Goal: Information Seeking & Learning: Get advice/opinions

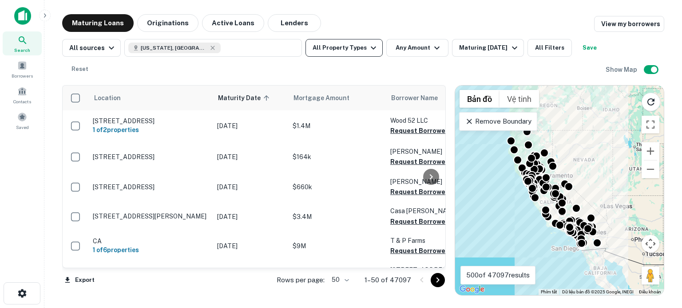
click at [371, 48] on icon "button" at bounding box center [373, 48] width 5 height 3
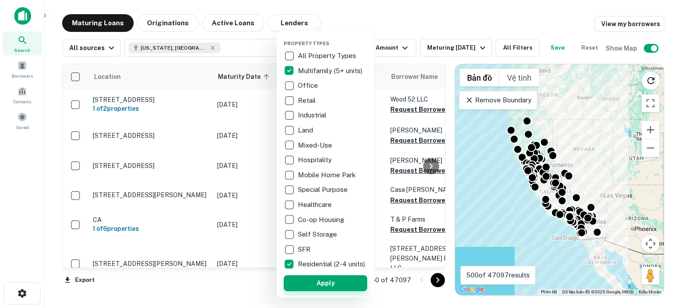
click at [342, 292] on button "Apply" at bounding box center [325, 284] width 83 height 16
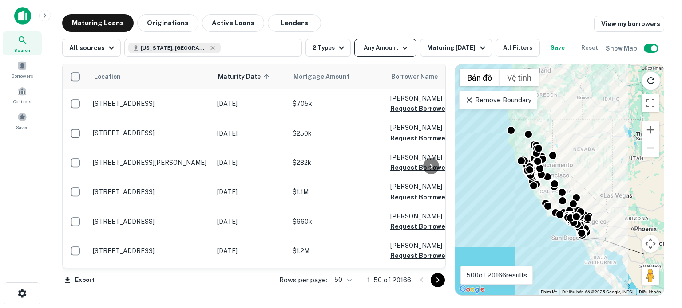
click at [399, 48] on icon "button" at bounding box center [404, 48] width 11 height 11
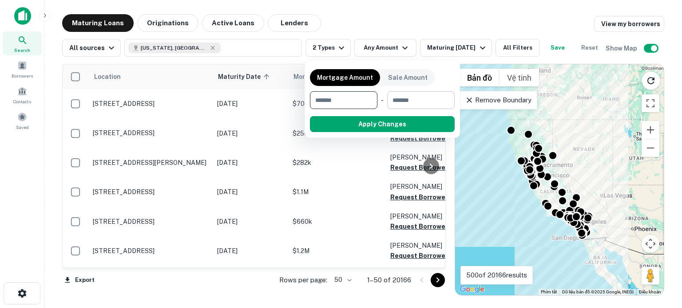
click at [420, 99] on input "number" at bounding box center [417, 100] width 61 height 18
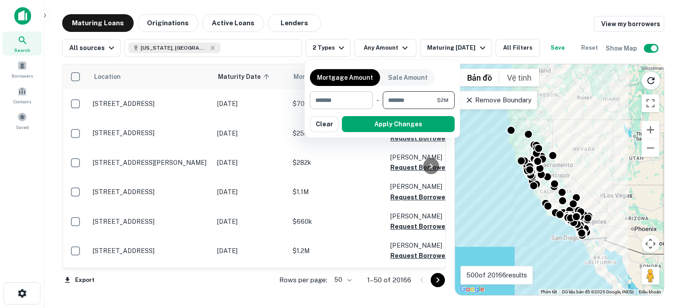
type input "*******"
click at [357, 102] on input "number" at bounding box center [338, 100] width 57 height 18
type input "******"
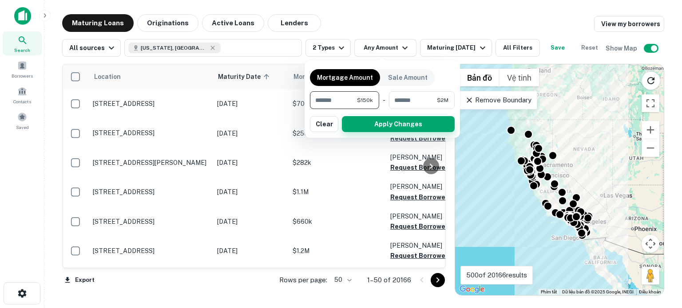
click at [403, 124] on button "Apply Changes" at bounding box center [398, 124] width 113 height 16
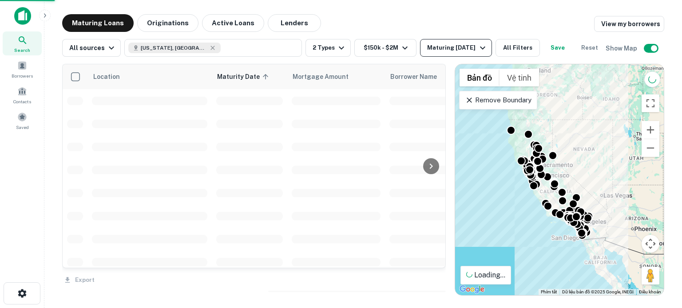
click at [478, 49] on icon "button" at bounding box center [482, 48] width 11 height 11
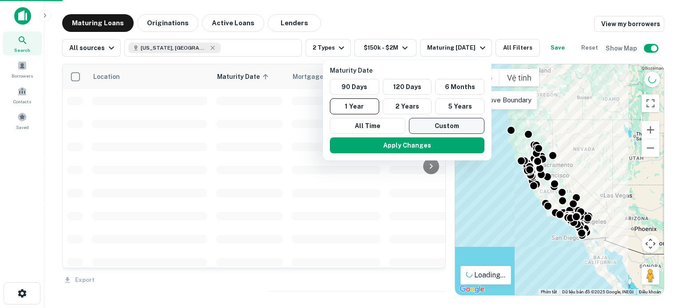
click at [448, 124] on button "Custom" at bounding box center [446, 126] width 75 height 16
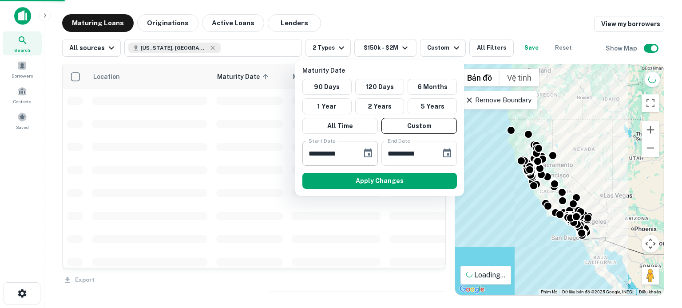
click at [357, 154] on div "**********" at bounding box center [339, 153] width 75 height 25
click at [368, 155] on icon "Choose date, selected date is Sep 22, 2025" at bounding box center [368, 153] width 11 height 11
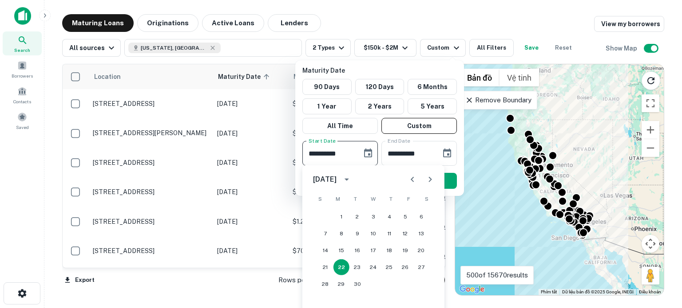
click at [428, 183] on icon "Next month" at bounding box center [430, 179] width 11 height 11
click at [343, 216] on button "1" at bounding box center [341, 217] width 16 height 16
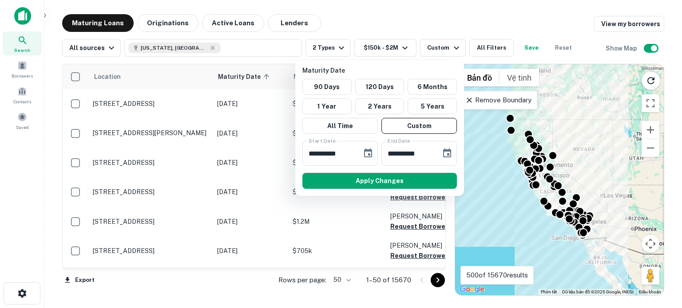
type input "**********"
click at [447, 152] on icon "Choose date, selected date is Mar 21, 2026" at bounding box center [447, 153] width 11 height 11
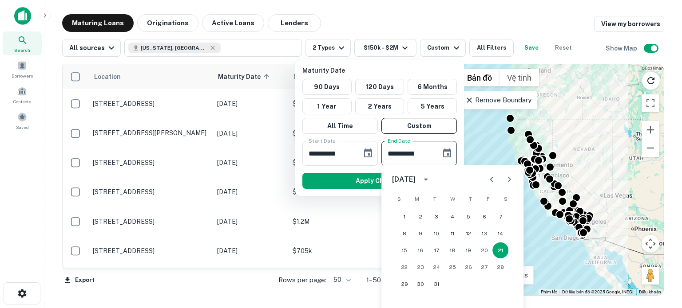
click at [490, 178] on icon "Previous month" at bounding box center [491, 179] width 11 height 11
click at [453, 284] on button "31" at bounding box center [452, 285] width 16 height 16
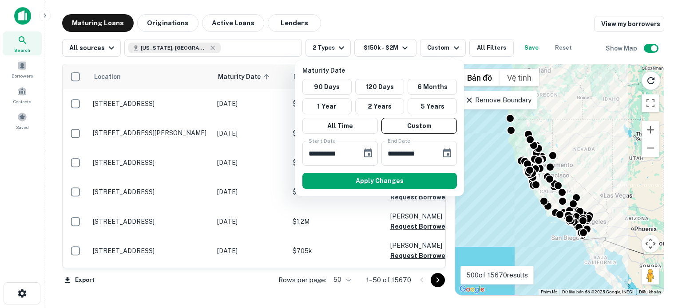
type input "**********"
click at [368, 180] on button "Apply Changes" at bounding box center [379, 181] width 154 height 16
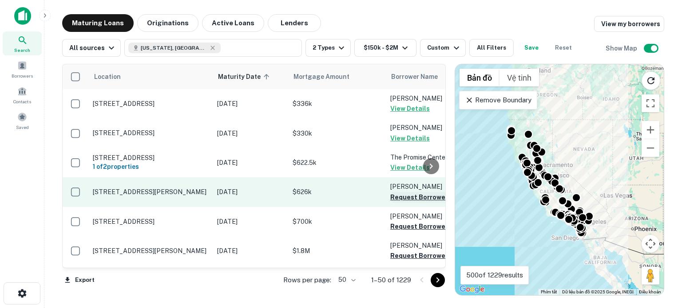
click at [403, 203] on button "Request Borrower Info" at bounding box center [426, 197] width 72 height 11
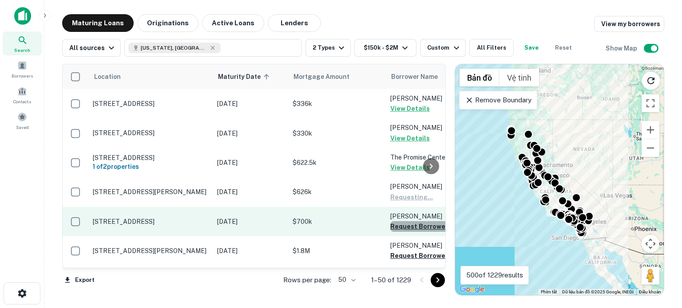
click at [407, 232] on button "Request Borrower Info" at bounding box center [426, 226] width 72 height 11
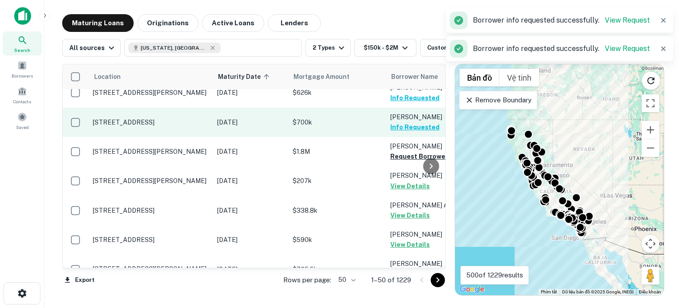
scroll to position [117, 0]
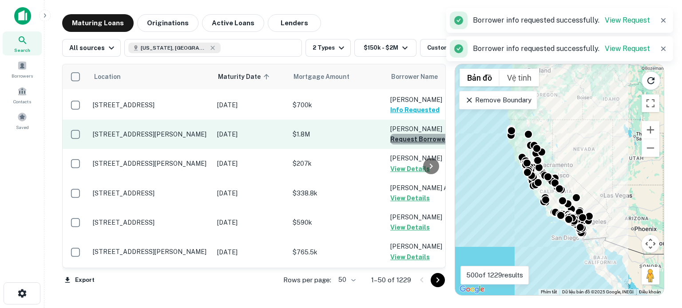
click at [410, 145] on button "Request Borrower Info" at bounding box center [426, 139] width 72 height 11
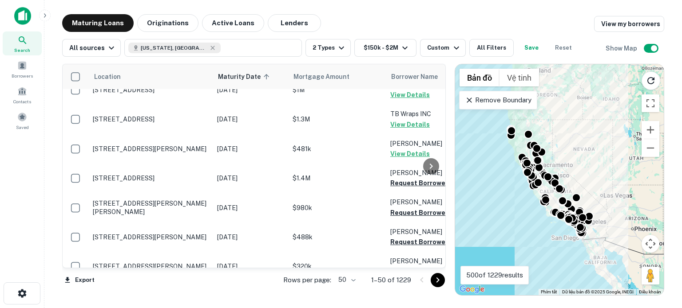
scroll to position [652, 0]
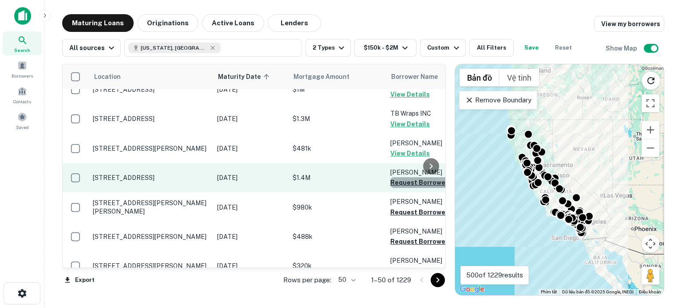
click at [409, 178] on button "Request Borrower Info" at bounding box center [426, 183] width 72 height 11
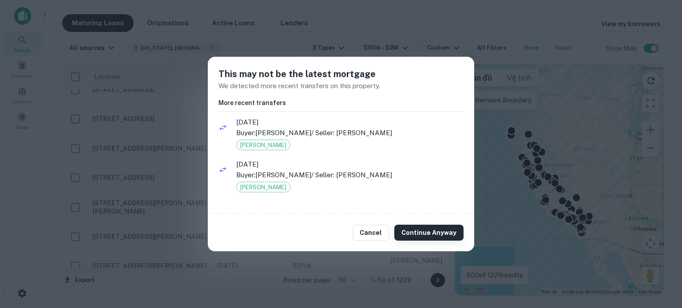
click at [419, 231] on button "Continue Anyway" at bounding box center [428, 233] width 69 height 16
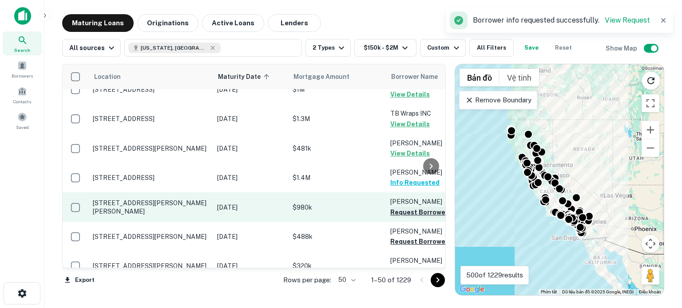
click at [411, 207] on button "Request Borrower Info" at bounding box center [426, 212] width 72 height 11
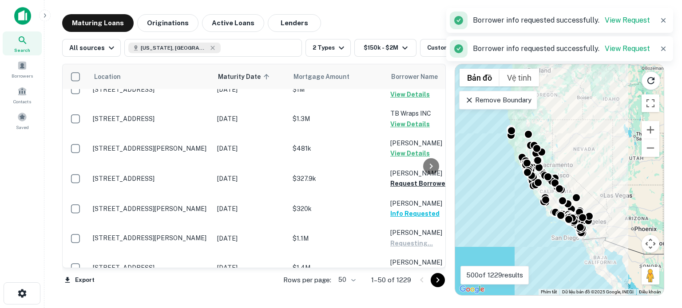
scroll to position [727, 0]
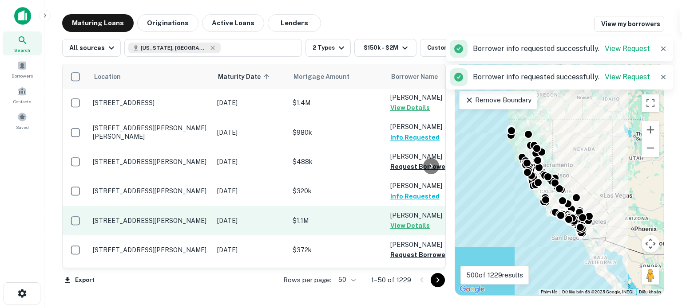
click at [409, 221] on button "View Details" at bounding box center [410, 226] width 40 height 11
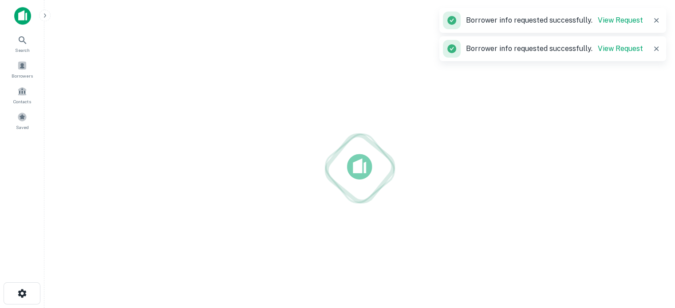
click at [408, 241] on div at bounding box center [359, 168] width 617 height 166
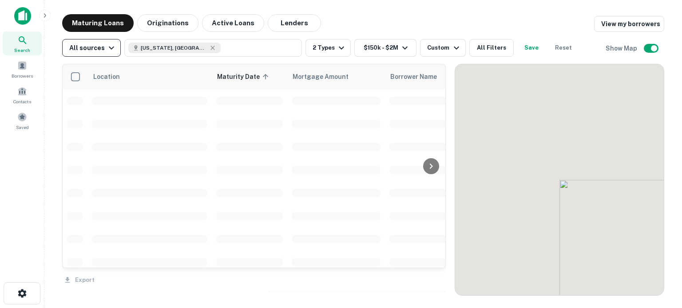
scroll to position [727, 0]
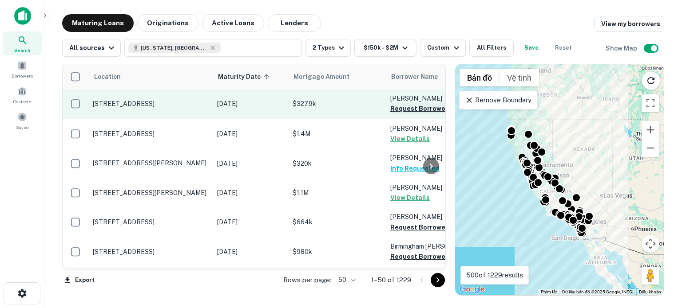
click at [408, 103] on button "Request Borrower Info" at bounding box center [426, 108] width 72 height 11
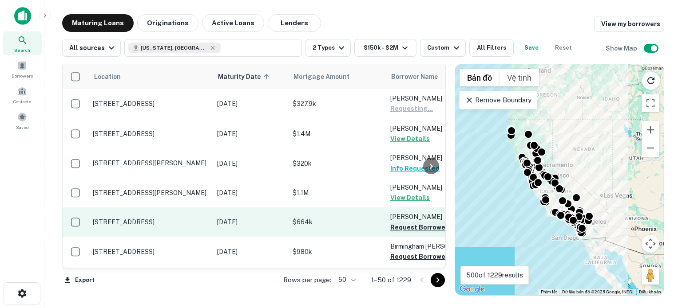
click at [413, 222] on button "Request Borrower Info" at bounding box center [426, 227] width 72 height 11
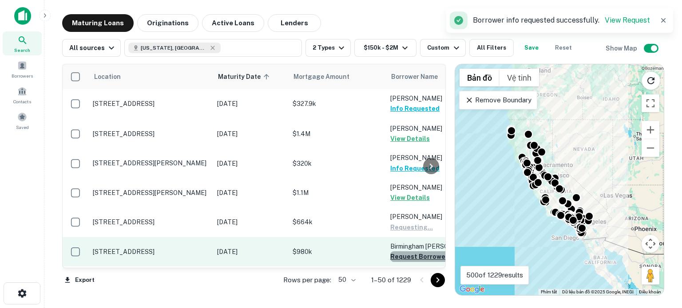
click at [409, 252] on button "Request Borrower Info" at bounding box center [426, 257] width 72 height 11
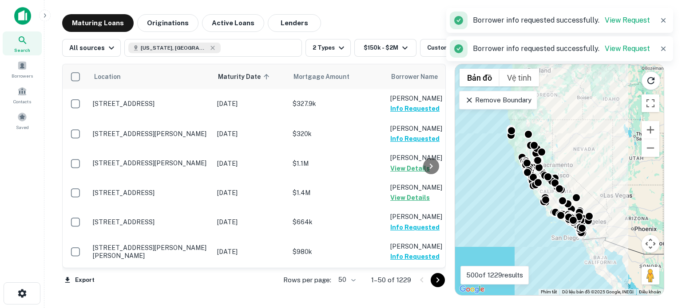
scroll to position [815, 0]
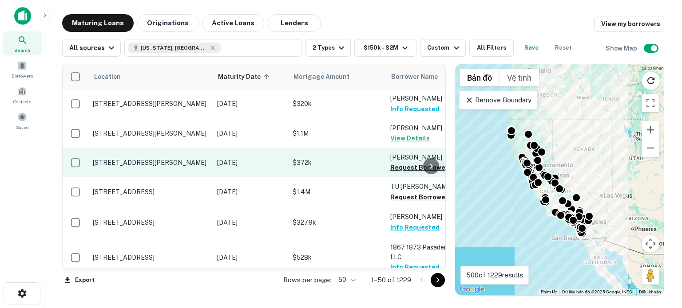
click at [407, 162] on button "Request Borrower Info" at bounding box center [426, 167] width 72 height 11
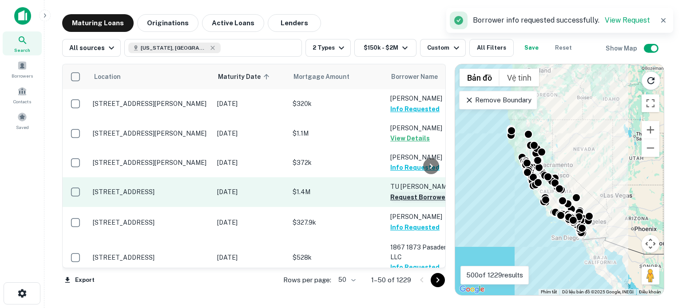
click at [410, 192] on button "Request Borrower Info" at bounding box center [426, 197] width 72 height 11
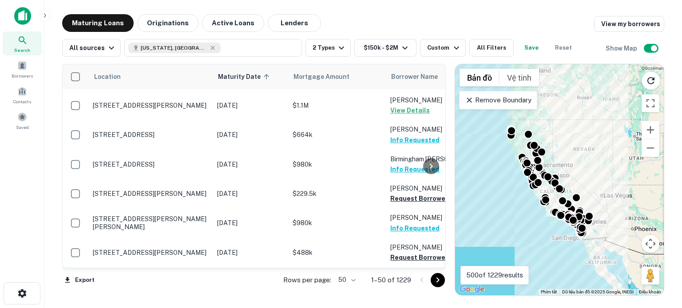
click at [410, 194] on button "Request Borrower Info" at bounding box center [426, 199] width 72 height 11
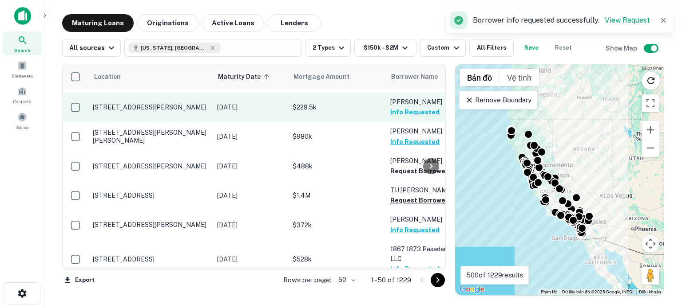
scroll to position [917, 0]
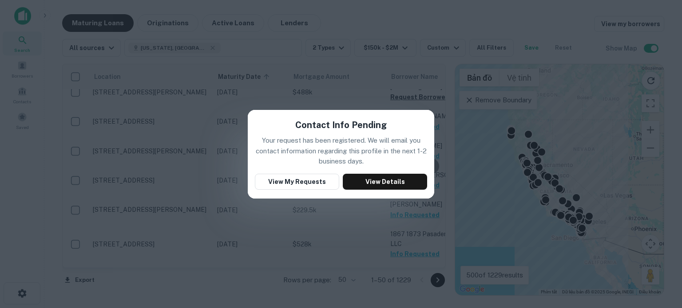
click at [352, 218] on div "Contact Info Pending Your request has been registered. We will email you contac…" at bounding box center [341, 154] width 682 height 308
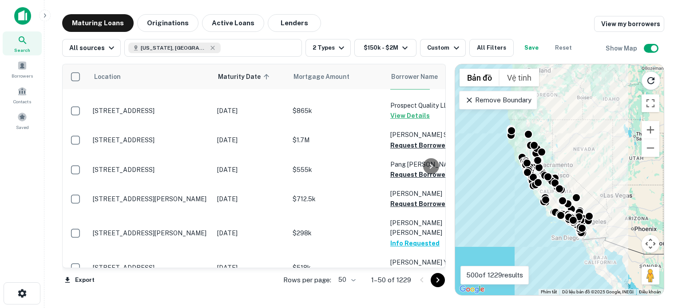
scroll to position [1301, 0]
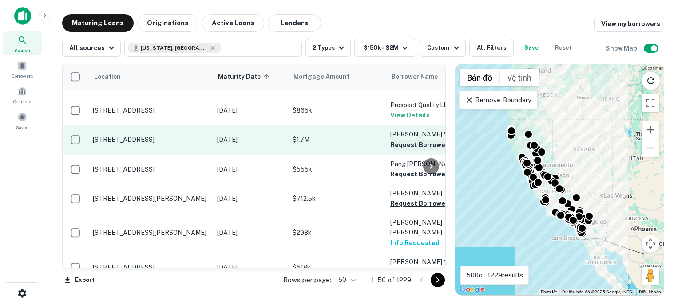
click at [411, 140] on button "Request Borrower Info" at bounding box center [426, 145] width 72 height 11
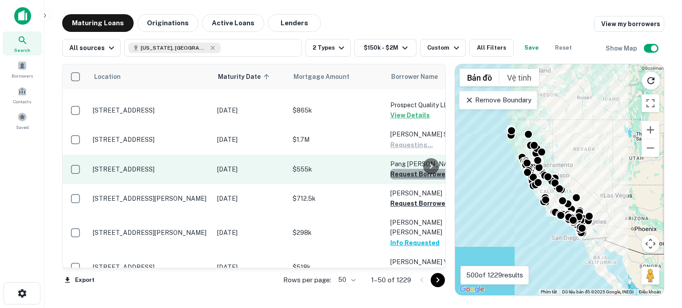
click at [409, 169] on button "Request Borrower Info" at bounding box center [426, 174] width 72 height 11
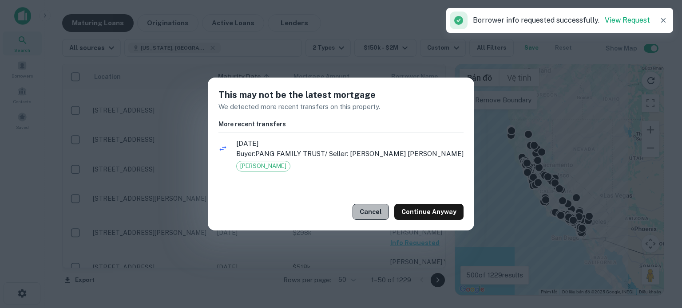
click at [375, 211] on button "Cancel" at bounding box center [370, 212] width 36 height 16
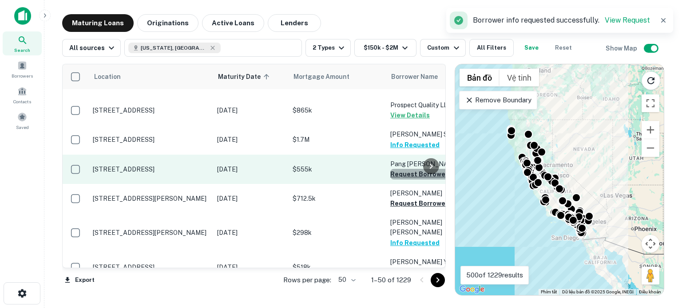
click at [405, 169] on button "Request Borrower Info" at bounding box center [426, 174] width 72 height 11
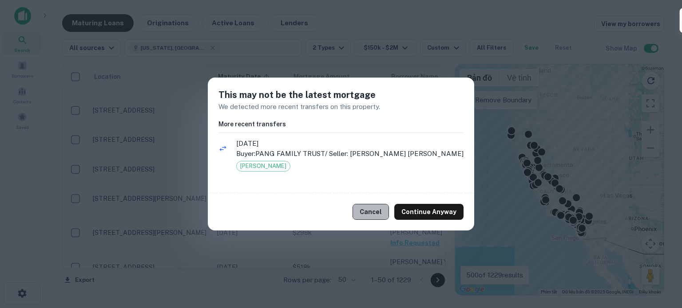
click at [383, 211] on button "Cancel" at bounding box center [370, 212] width 36 height 16
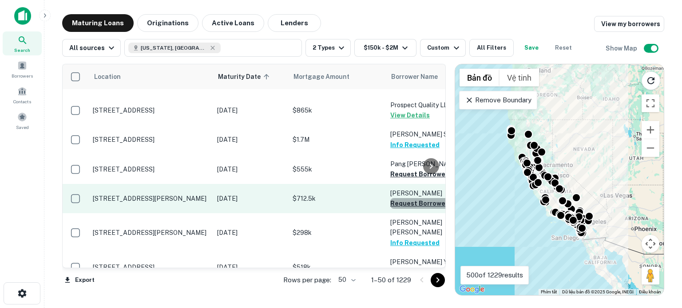
click at [406, 198] on button "Request Borrower Info" at bounding box center [426, 203] width 72 height 11
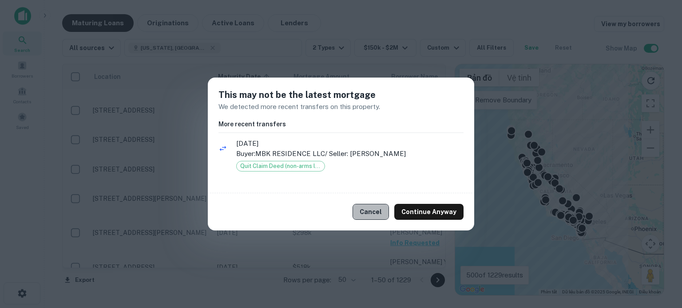
click at [369, 214] on button "Cancel" at bounding box center [370, 212] width 36 height 16
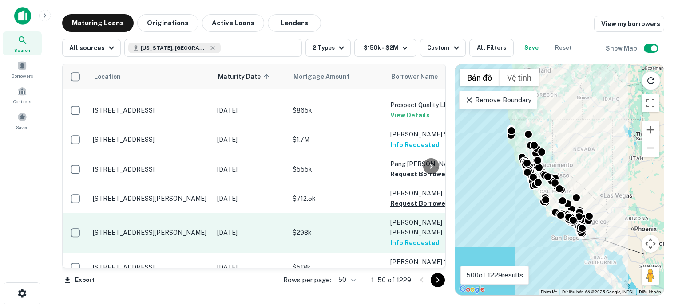
scroll to position [1319, 0]
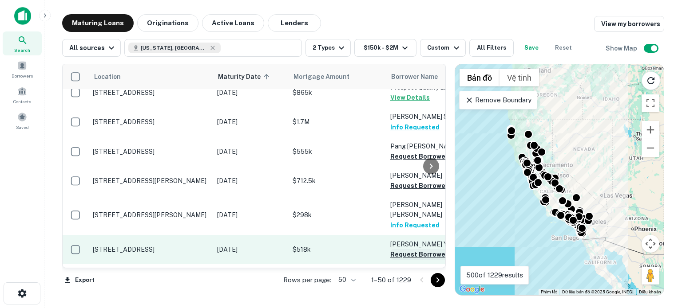
click at [401, 249] on button "Request Borrower Info" at bounding box center [426, 254] width 72 height 11
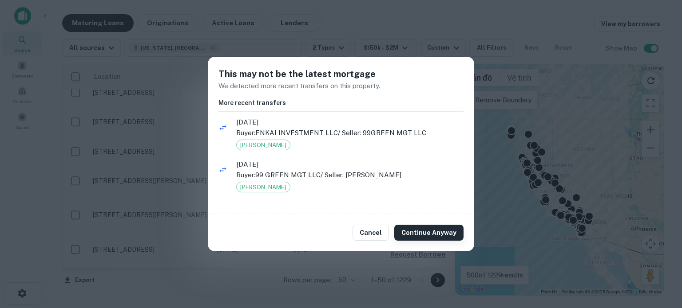
click at [417, 235] on button "Continue Anyway" at bounding box center [428, 233] width 69 height 16
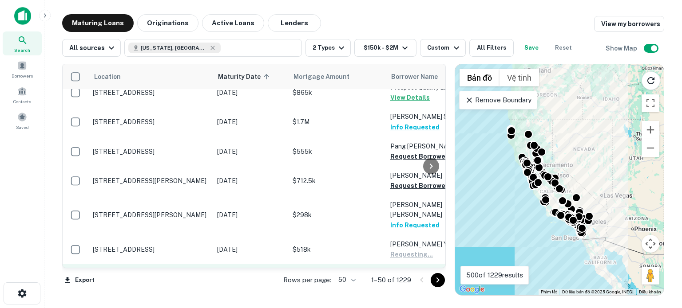
click at [411, 280] on button "Request Borrower Info" at bounding box center [426, 285] width 72 height 11
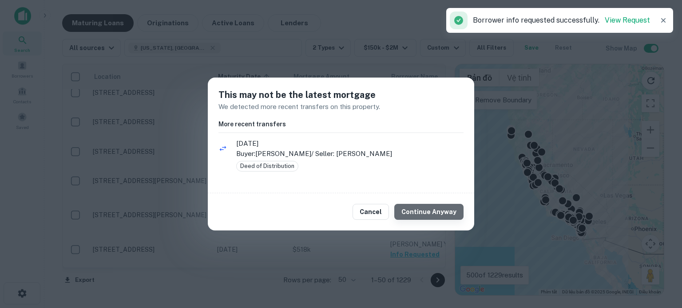
click at [435, 214] on button "Continue Anyway" at bounding box center [428, 212] width 69 height 16
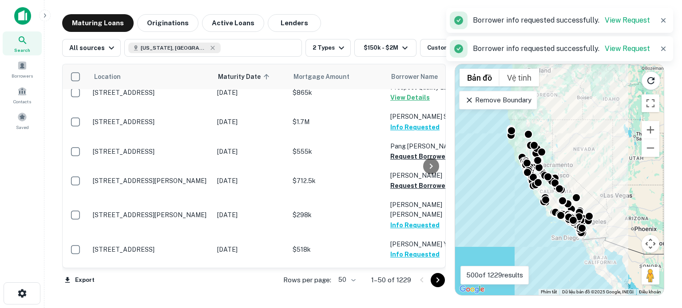
click at [436, 279] on icon "Go to next page" at bounding box center [437, 280] width 11 height 11
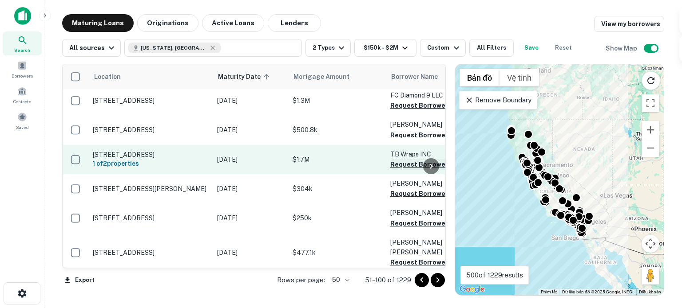
click at [409, 159] on button "Request Borrower Info" at bounding box center [426, 164] width 72 height 11
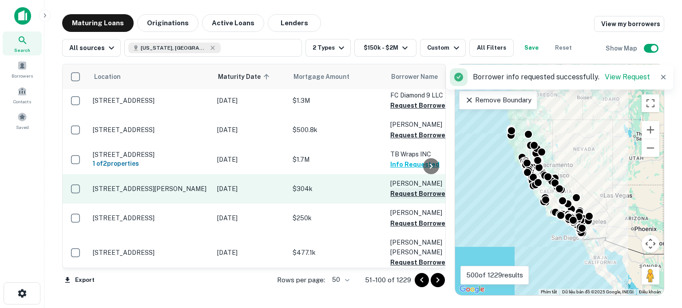
click at [408, 189] on button "Request Borrower Info" at bounding box center [426, 194] width 72 height 11
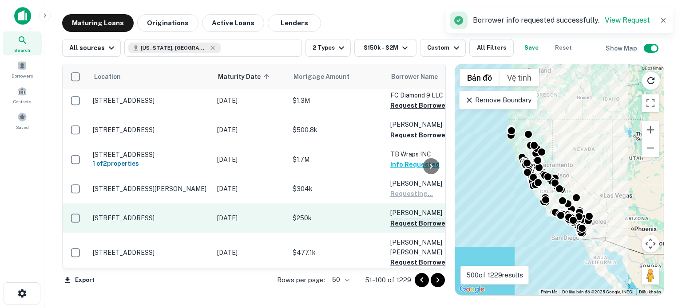
click at [407, 218] on button "Request Borrower Info" at bounding box center [426, 223] width 72 height 11
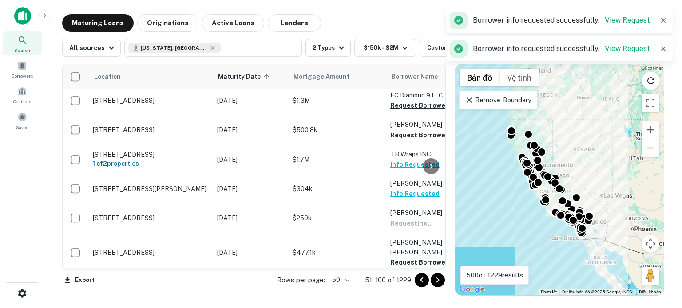
click at [411, 257] on button "Request Borrower Info" at bounding box center [426, 262] width 72 height 11
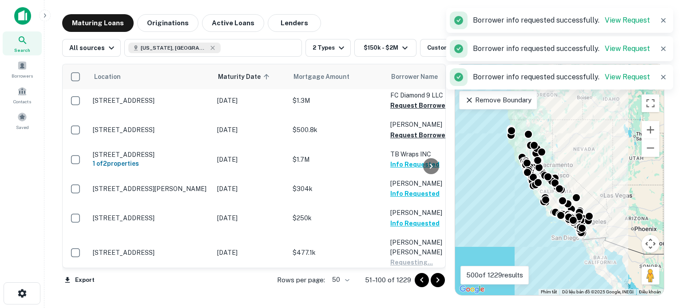
click at [413, 287] on button "Request Borrower Info" at bounding box center [426, 292] width 72 height 11
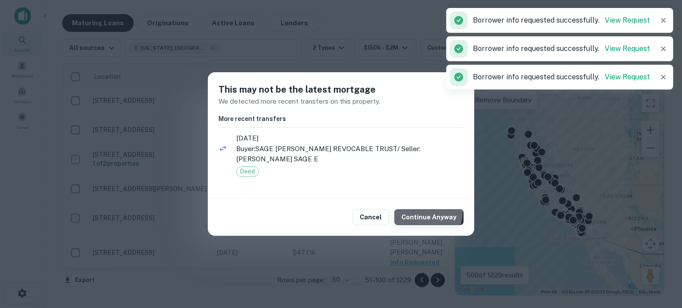
click at [423, 210] on button "Continue Anyway" at bounding box center [428, 218] width 69 height 16
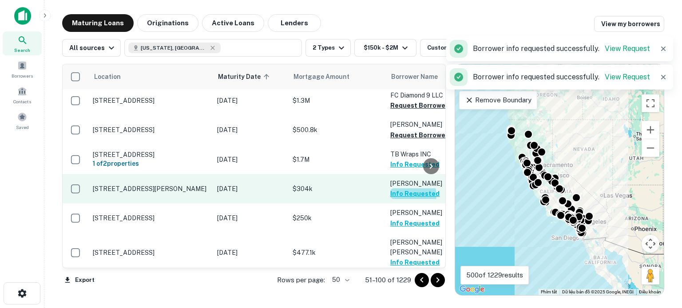
click at [407, 189] on button "Info Requested" at bounding box center [414, 194] width 49 height 11
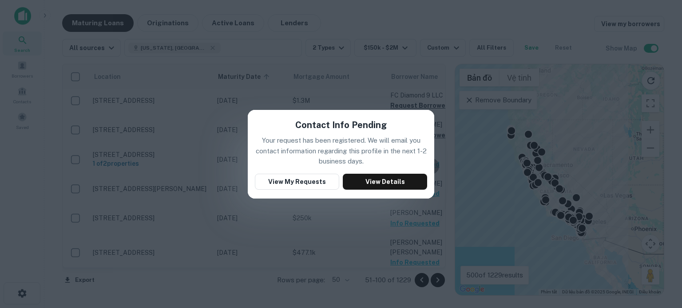
click at [344, 222] on div "Contact Info Pending Your request has been registered. We will email you contac…" at bounding box center [341, 154] width 682 height 308
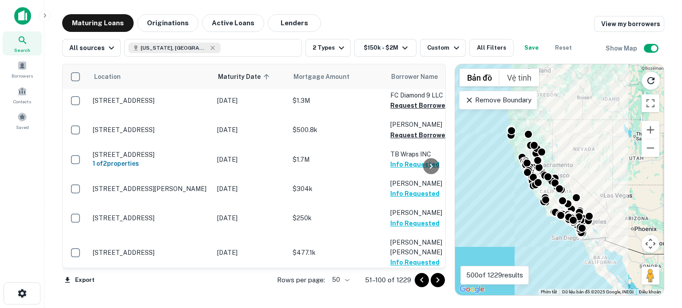
scroll to position [1327, 0]
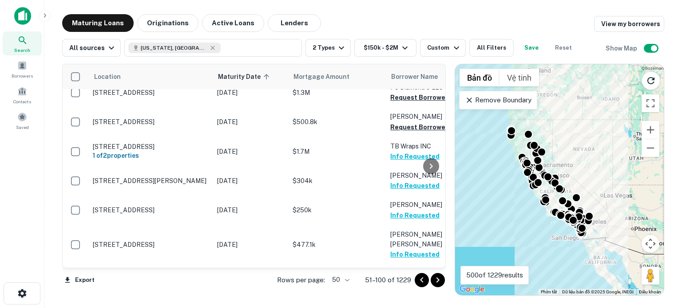
click at [405, 308] on button "Request Borrower Info" at bounding box center [426, 313] width 72 height 11
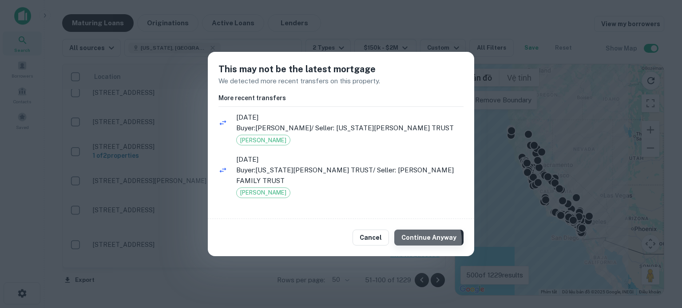
click at [421, 241] on button "Continue Anyway" at bounding box center [428, 238] width 69 height 16
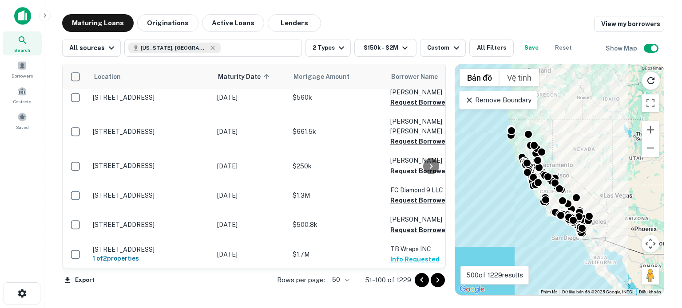
scroll to position [1209, 0]
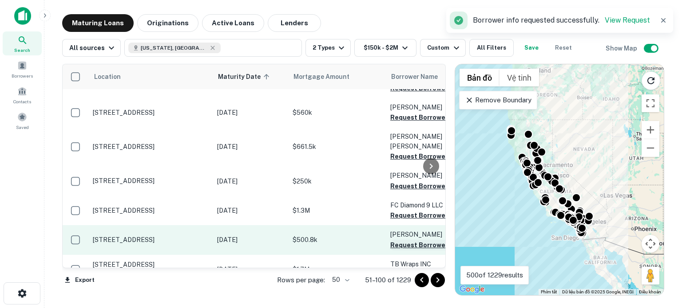
click at [405, 240] on button "Request Borrower Info" at bounding box center [426, 245] width 72 height 11
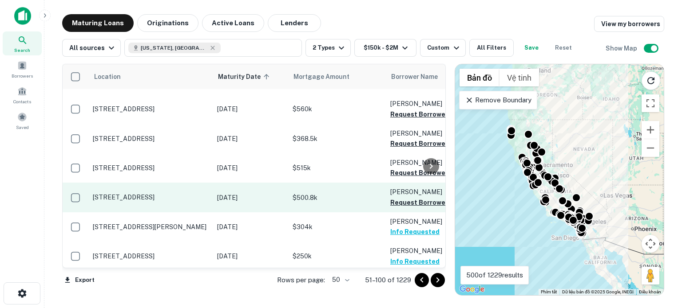
scroll to position [1169, 0]
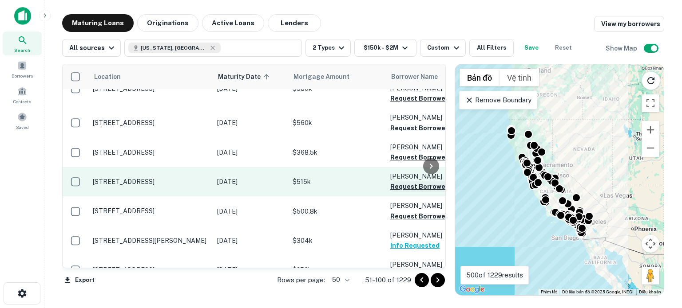
drag, startPoint x: 352, startPoint y: 135, endPoint x: 403, endPoint y: 140, distance: 51.3
click at [352, 177] on p "$515k" at bounding box center [337, 182] width 89 height 10
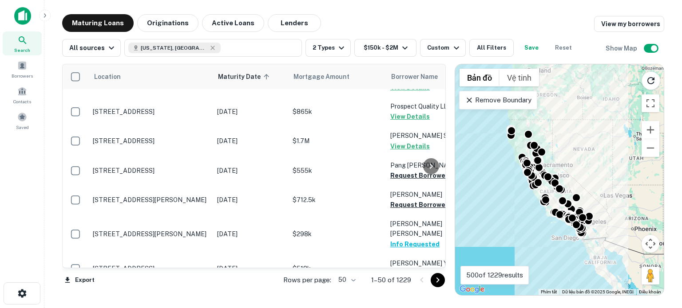
scroll to position [1303, 0]
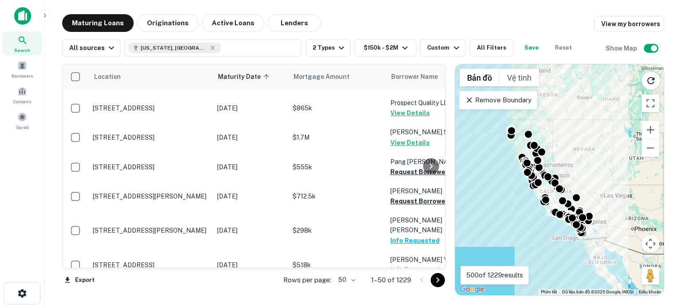
click at [439, 286] on button "Go to next page" at bounding box center [438, 280] width 14 height 14
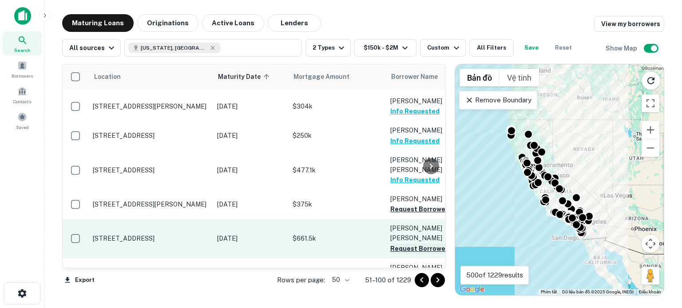
click at [412, 244] on button "Request Borrower Info" at bounding box center [426, 249] width 72 height 11
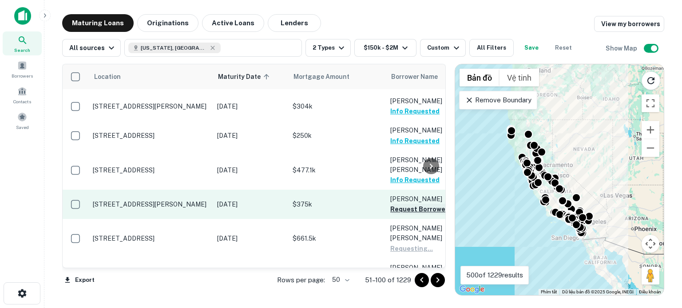
click at [408, 204] on button "Request Borrower Info" at bounding box center [426, 209] width 72 height 11
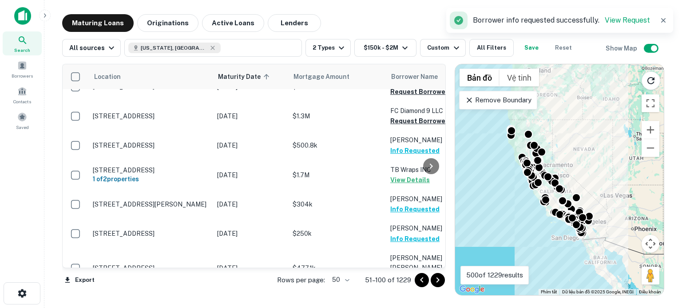
click at [426, 218] on div at bounding box center [431, 166] width 18 height 204
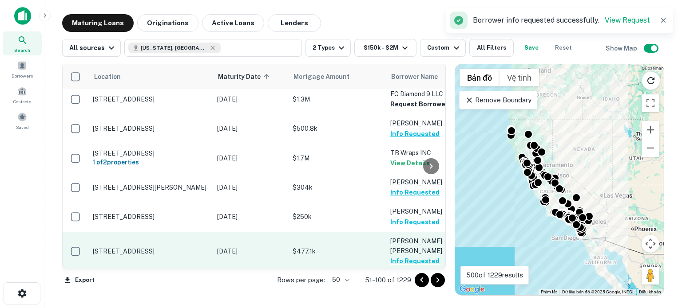
scroll to position [1327, 0]
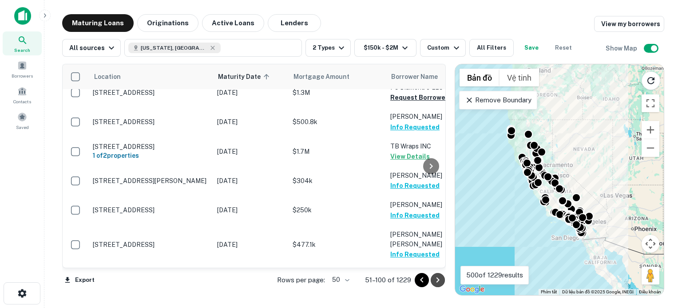
click at [439, 279] on icon "Go to next page" at bounding box center [437, 280] width 11 height 11
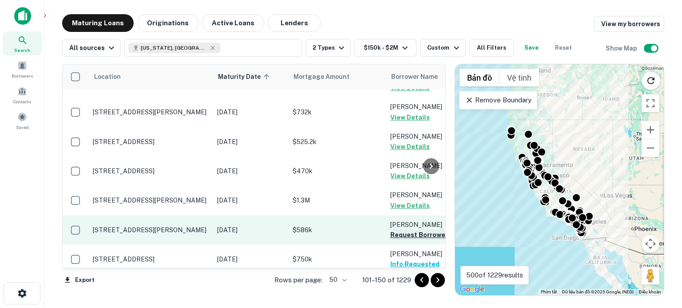
click at [405, 230] on button "Request Borrower Info" at bounding box center [426, 235] width 72 height 11
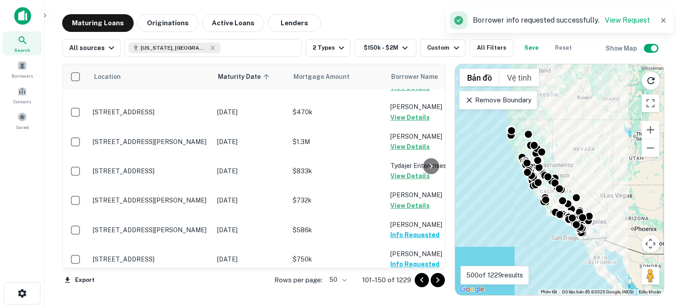
click at [437, 281] on icon "Go to next page" at bounding box center [437, 280] width 11 height 11
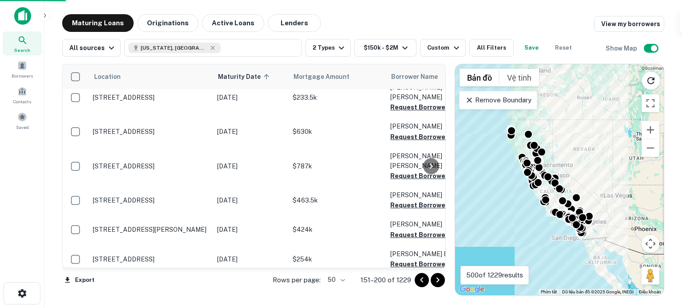
scroll to position [1320, 0]
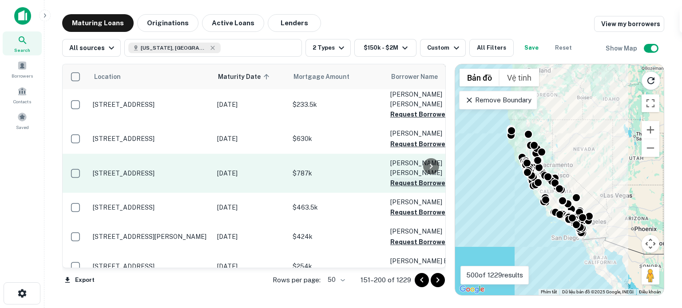
click at [401, 178] on button "Request Borrower Info" at bounding box center [426, 183] width 72 height 11
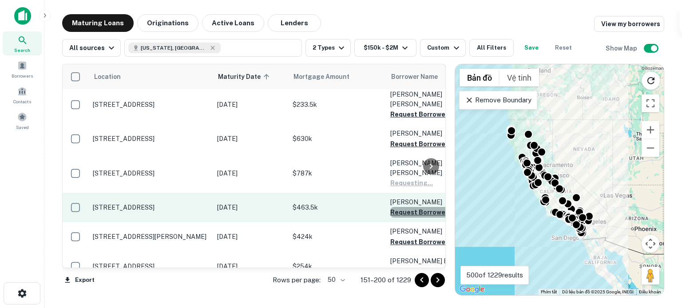
click at [408, 207] on button "Request Borrower Info" at bounding box center [426, 212] width 72 height 11
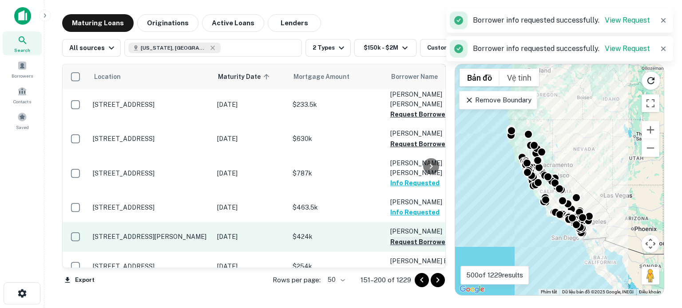
click at [411, 237] on button "Request Borrower Info" at bounding box center [426, 242] width 72 height 11
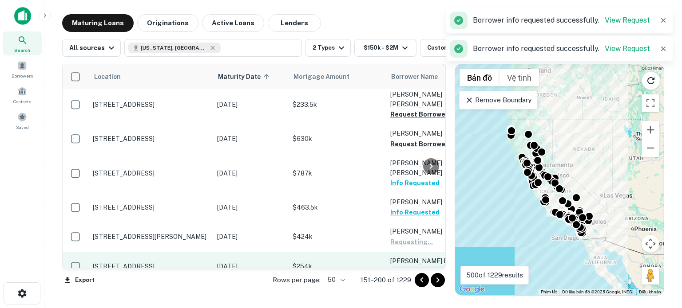
click at [414, 266] on button "Request Borrower Info" at bounding box center [426, 271] width 72 height 11
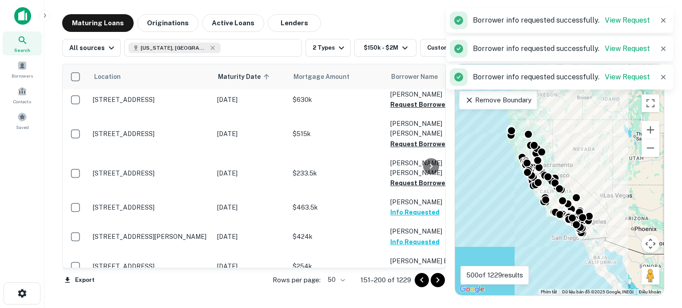
click at [414, 296] on button "Request Borrower Info" at bounding box center [426, 301] width 72 height 11
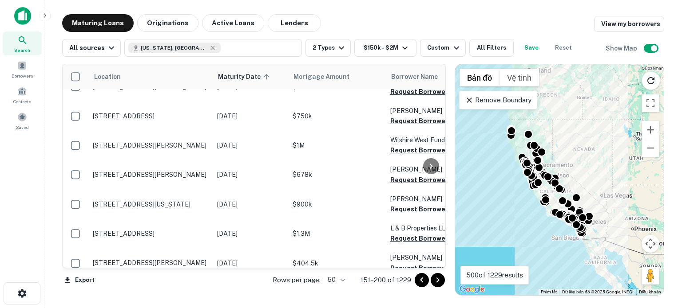
scroll to position [873, 0]
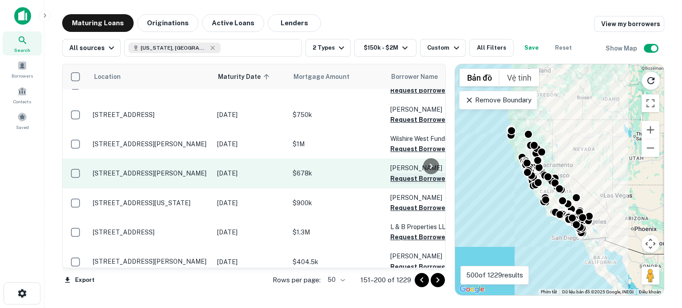
click at [395, 174] on button "Request Borrower Info" at bounding box center [426, 179] width 72 height 11
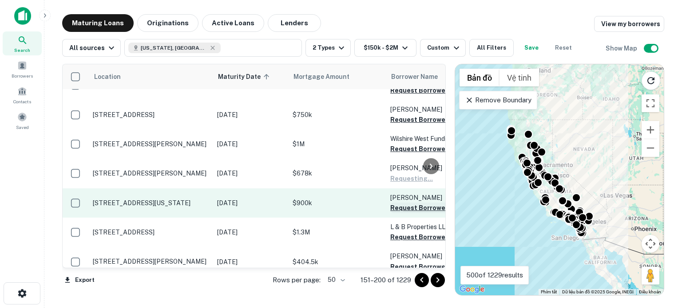
click at [403, 203] on button "Request Borrower Info" at bounding box center [426, 208] width 72 height 11
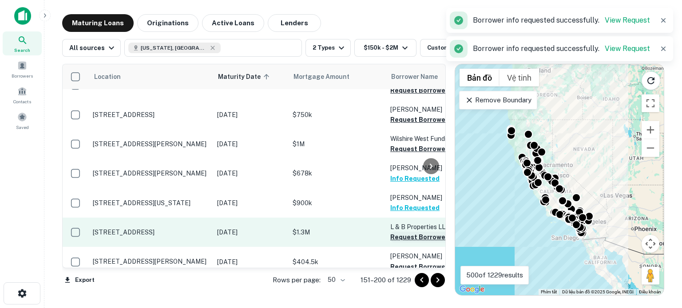
click at [407, 232] on button "Request Borrower Info" at bounding box center [426, 237] width 72 height 11
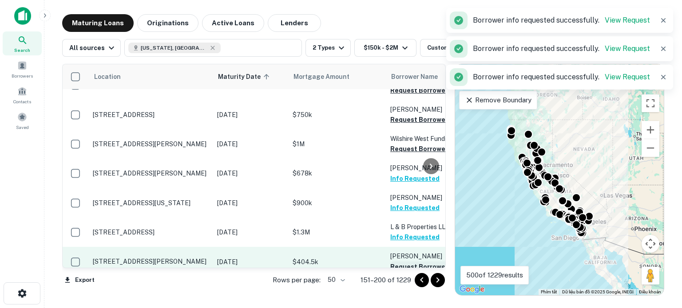
click at [407, 262] on button "Request Borrower Info" at bounding box center [426, 267] width 72 height 11
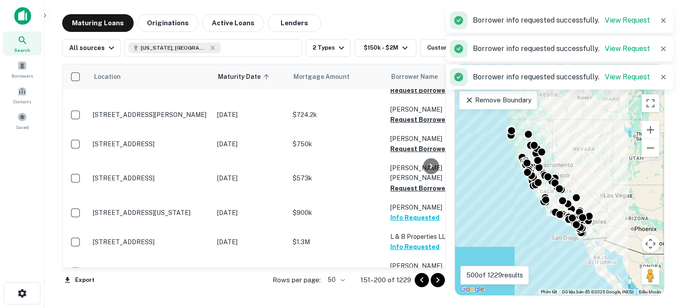
click at [409, 301] on button "Request Borrower Info" at bounding box center [426, 306] width 72 height 11
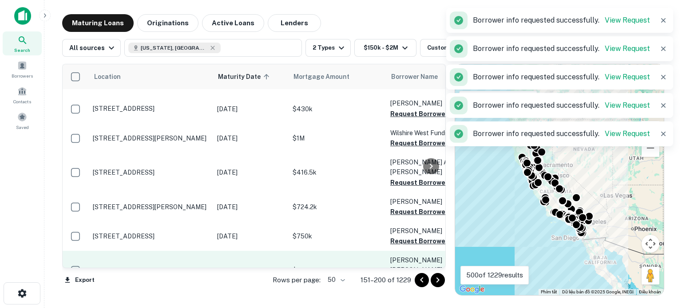
scroll to position [729, 0]
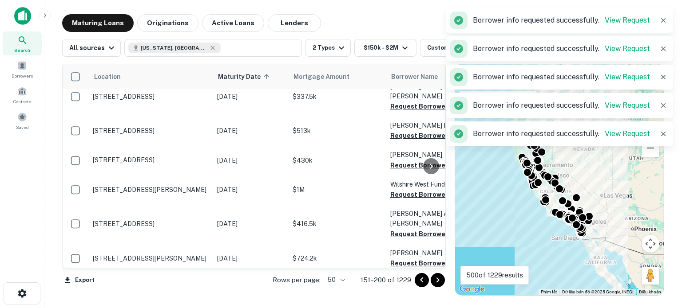
click at [356, 156] on p "$430k" at bounding box center [337, 161] width 89 height 10
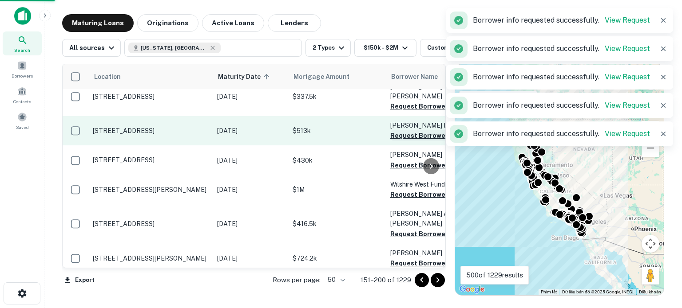
scroll to position [728, 0]
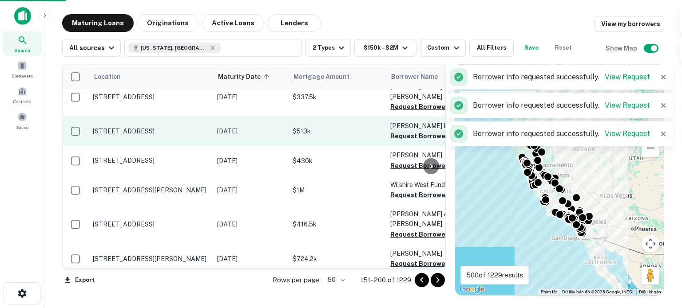
click at [404, 131] on button "Request Borrower Info" at bounding box center [426, 136] width 72 height 11
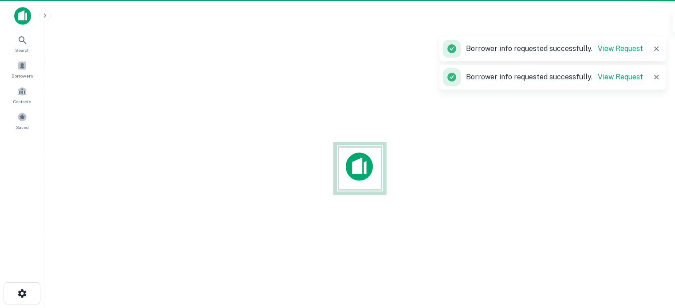
click at [405, 138] on div at bounding box center [359, 168] width 617 height 166
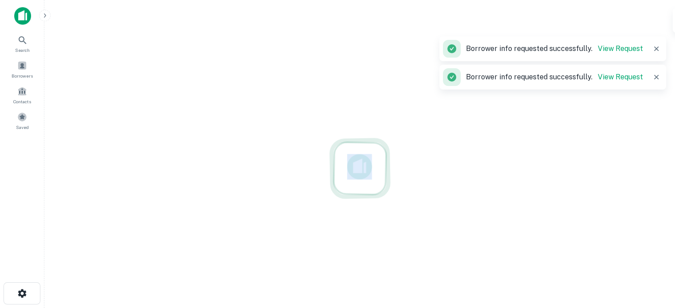
click at [405, 138] on div at bounding box center [359, 168] width 617 height 166
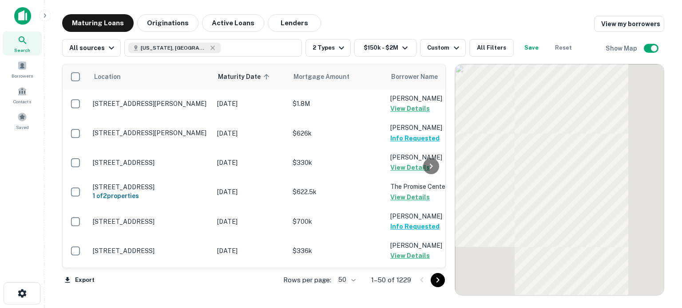
scroll to position [728, 0]
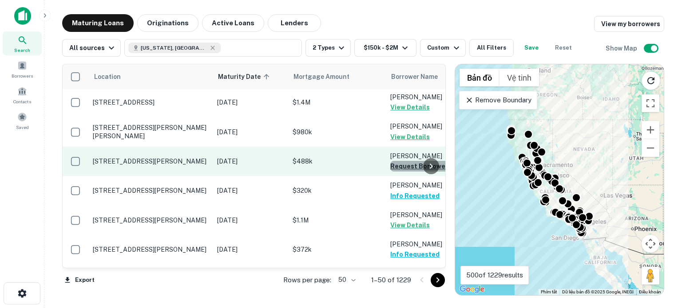
click at [407, 161] on button "Request Borrower Info" at bounding box center [426, 166] width 72 height 11
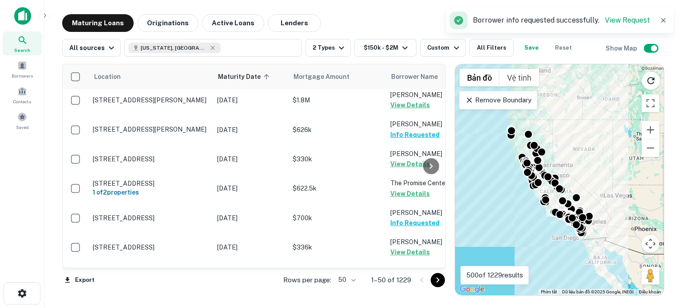
scroll to position [0, 0]
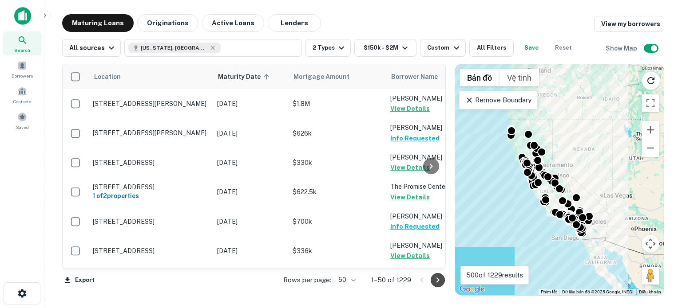
click at [435, 278] on icon "Go to next page" at bounding box center [437, 280] width 11 height 11
click at [435, 278] on div "Export Rows per page: 50 ** 1–50 of 1229" at bounding box center [253, 281] width 383 height 24
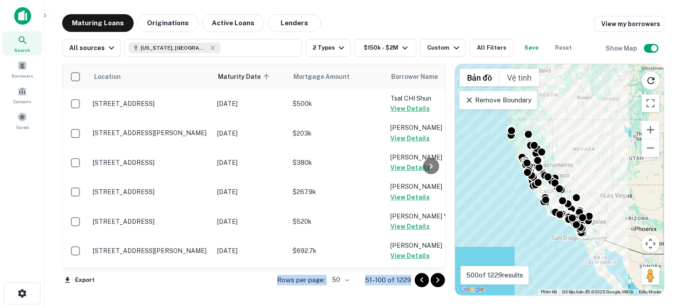
click at [440, 282] on icon "Go to next page" at bounding box center [437, 280] width 11 height 11
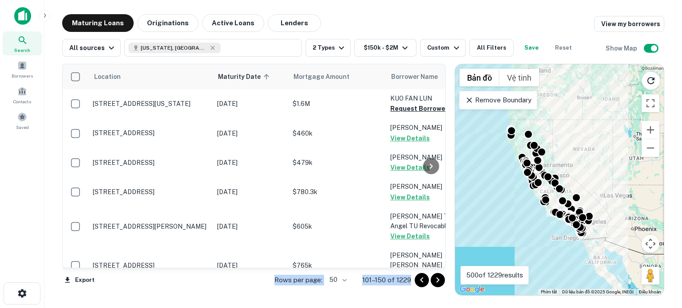
click at [435, 280] on icon "Go to next page" at bounding box center [437, 280] width 11 height 11
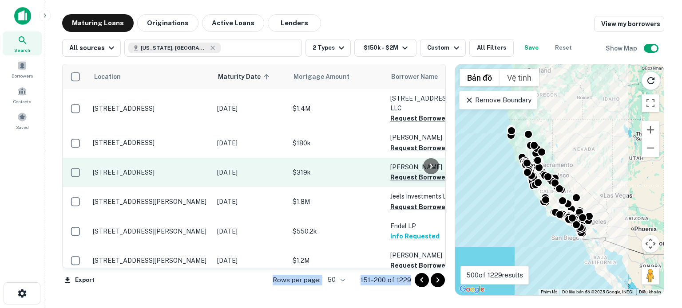
click at [411, 172] on button "Request Borrower Info" at bounding box center [426, 177] width 72 height 11
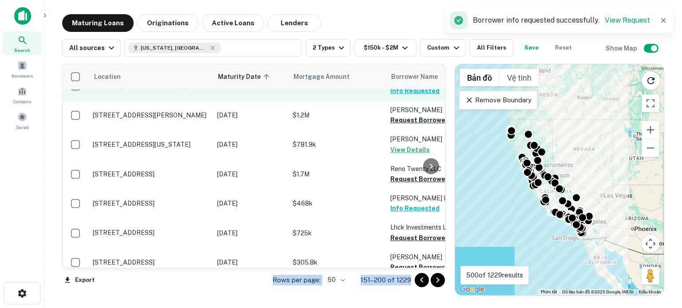
scroll to position [166, 0]
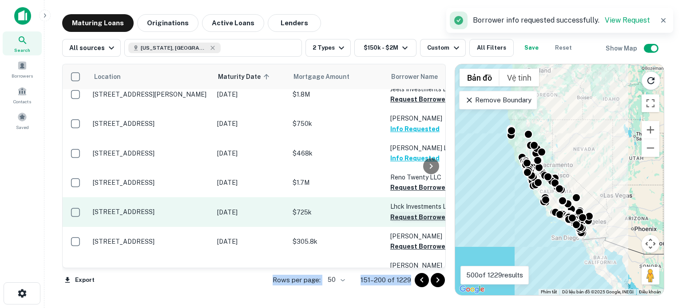
click at [401, 212] on button "Request Borrower Info" at bounding box center [426, 217] width 72 height 11
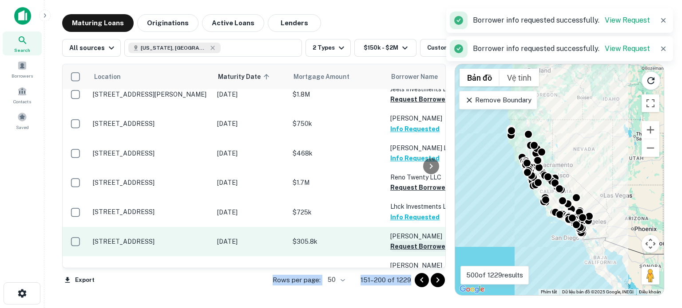
click at [405, 241] on button "Request Borrower Info" at bounding box center [426, 246] width 72 height 11
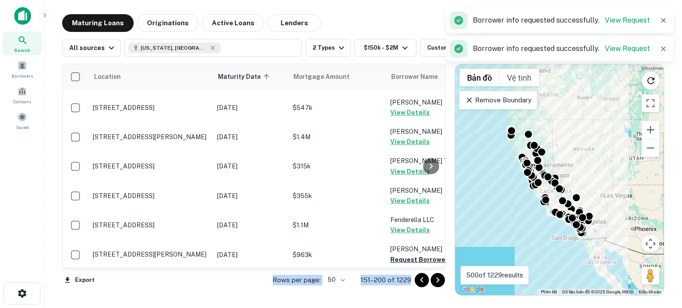
scroll to position [440, 0]
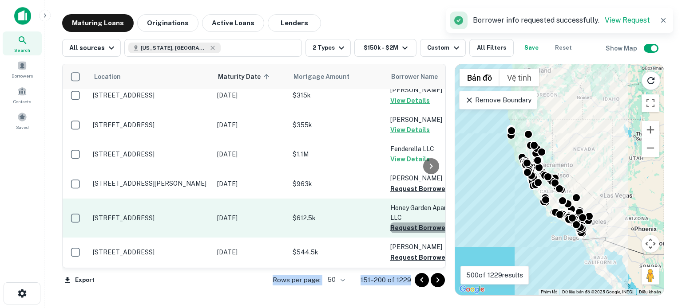
click at [410, 223] on button "Request Borrower Info" at bounding box center [426, 228] width 72 height 11
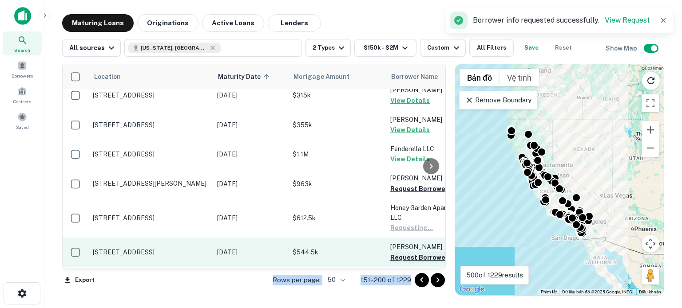
click at [407, 253] on button "Request Borrower Info" at bounding box center [426, 258] width 72 height 11
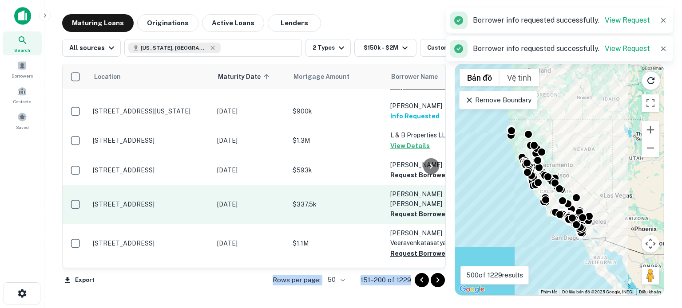
scroll to position [642, 0]
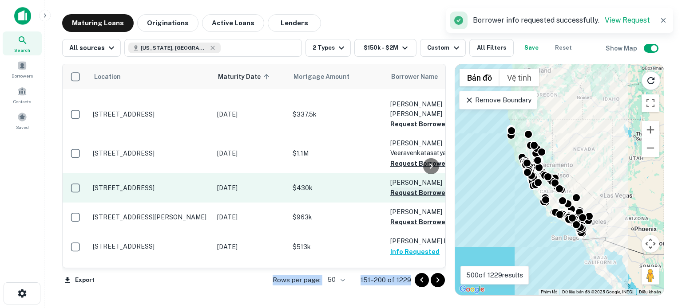
click at [407, 188] on button "Request Borrower Info" at bounding box center [426, 193] width 72 height 11
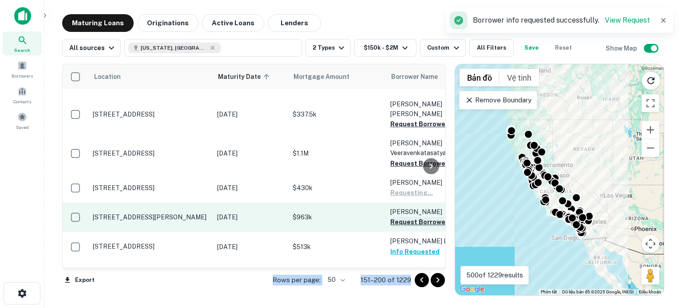
click at [407, 217] on button "Request Borrower Info" at bounding box center [426, 222] width 72 height 11
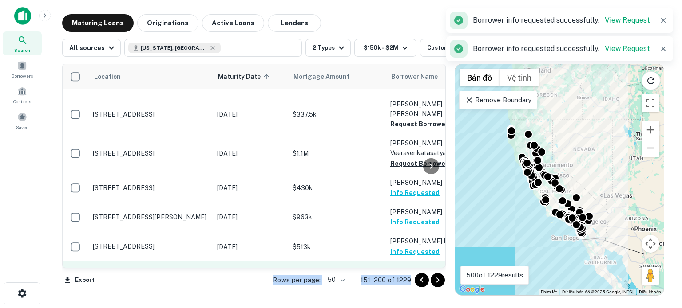
click at [403, 276] on button "Request Borrower Info" at bounding box center [426, 281] width 72 height 11
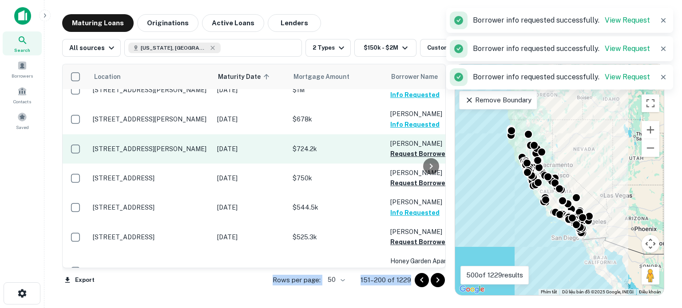
scroll to position [817, 0]
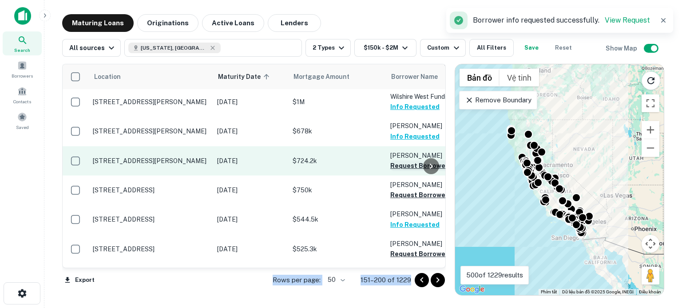
click at [411, 161] on button "Request Borrower Info" at bounding box center [426, 166] width 72 height 11
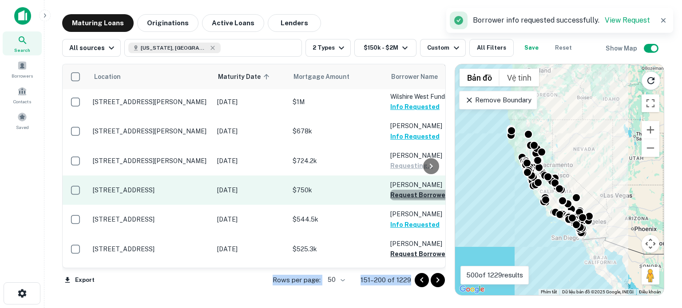
click at [408, 190] on button "Request Borrower Info" at bounding box center [426, 195] width 72 height 11
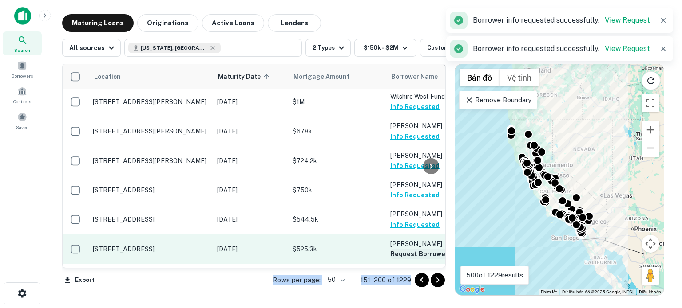
click at [398, 249] on button "Request Borrower Info" at bounding box center [426, 254] width 72 height 11
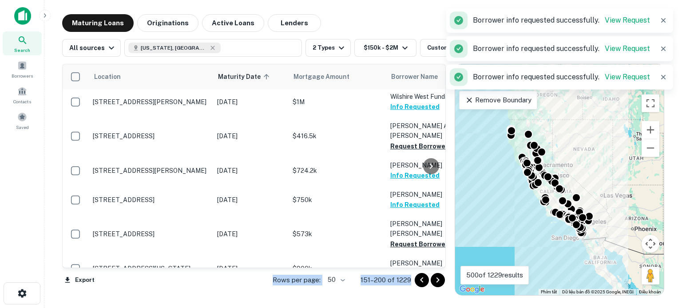
scroll to position [1065, 0]
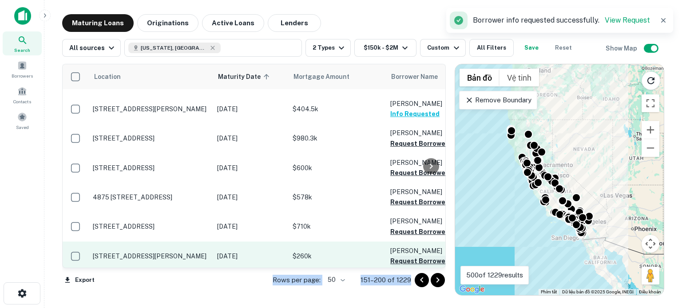
click at [409, 256] on button "Request Borrower Info" at bounding box center [426, 261] width 72 height 11
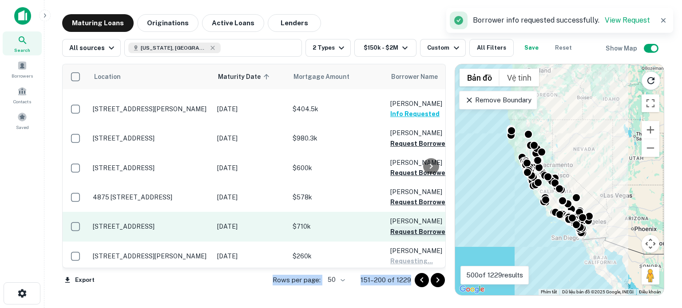
click at [405, 227] on button "Request Borrower Info" at bounding box center [426, 232] width 72 height 11
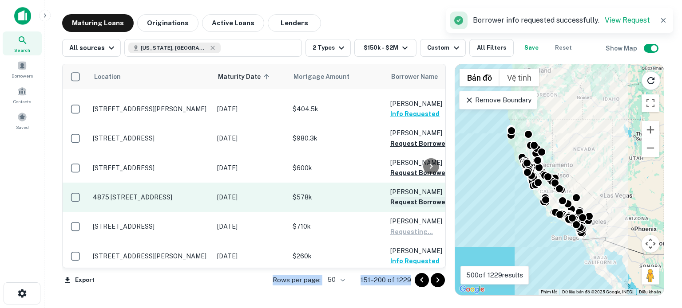
click at [399, 197] on button "Request Borrower Info" at bounding box center [426, 202] width 72 height 11
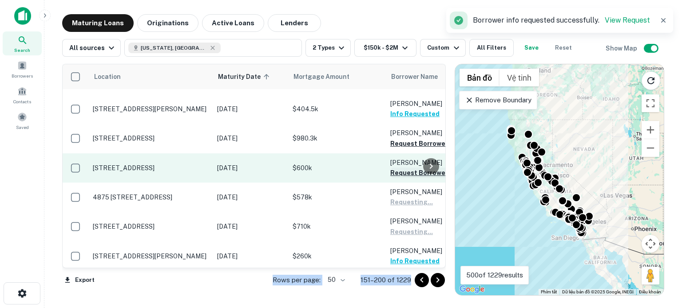
click at [402, 168] on button "Request Borrower Info" at bounding box center [426, 173] width 72 height 11
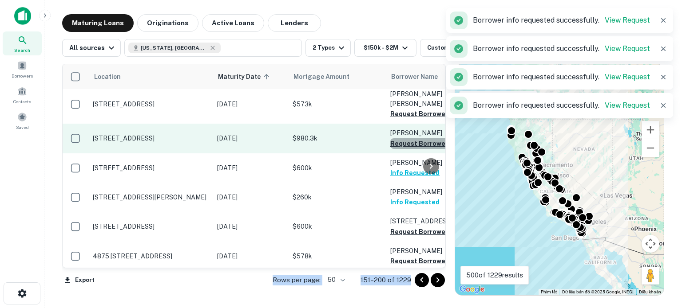
click at [405, 138] on button "Request Borrower Info" at bounding box center [426, 143] width 72 height 11
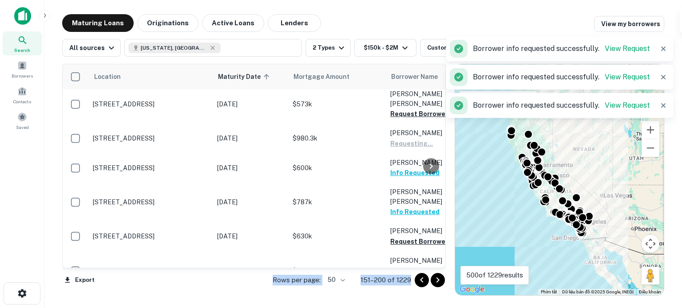
click at [404, 237] on button "Request Borrower Info" at bounding box center [426, 242] width 72 height 11
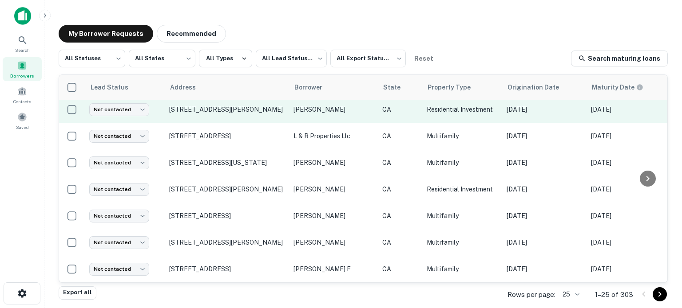
scroll to position [504, 0]
